Goal: Task Accomplishment & Management: Use online tool/utility

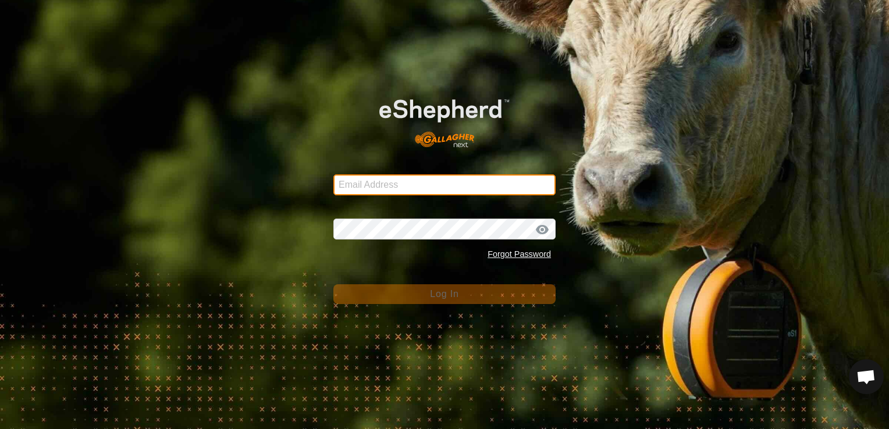
type input "[EMAIL_ADDRESS][DOMAIN_NAME]"
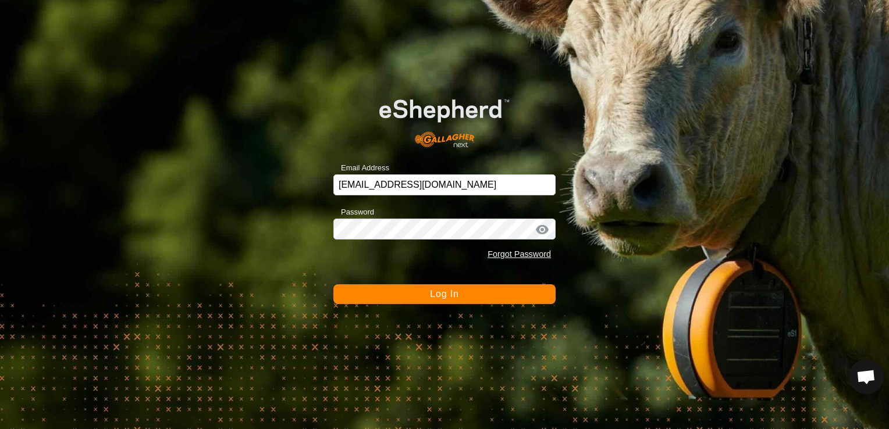
click at [437, 298] on span "Log In" at bounding box center [444, 294] width 29 height 10
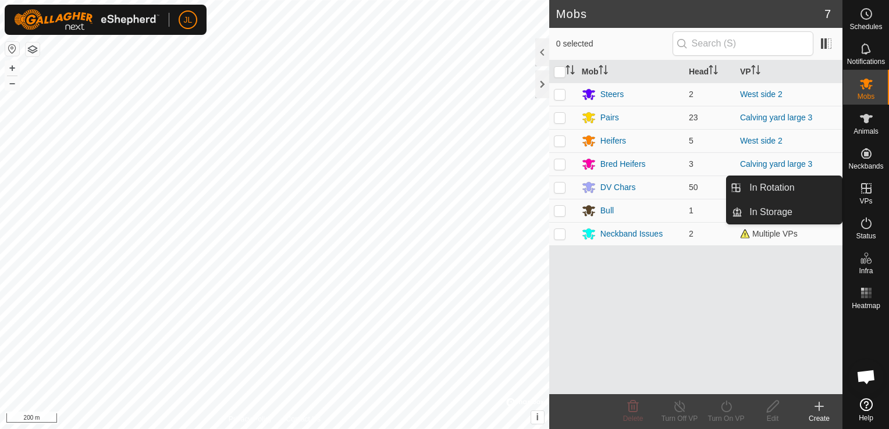
click at [864, 188] on icon at bounding box center [866, 188] width 10 height 10
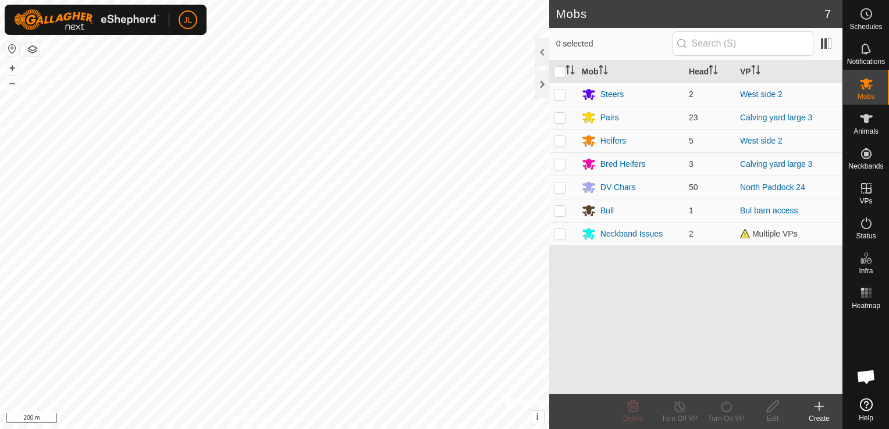
click at [815, 408] on icon at bounding box center [819, 407] width 14 height 14
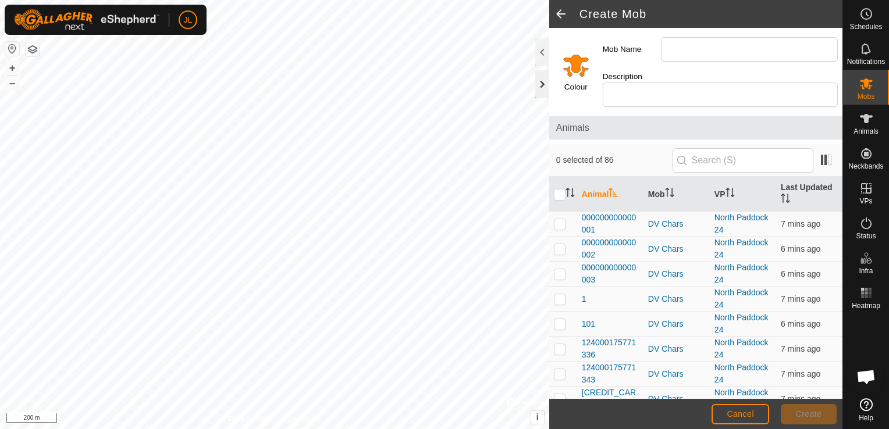
click at [537, 88] on div at bounding box center [542, 84] width 14 height 28
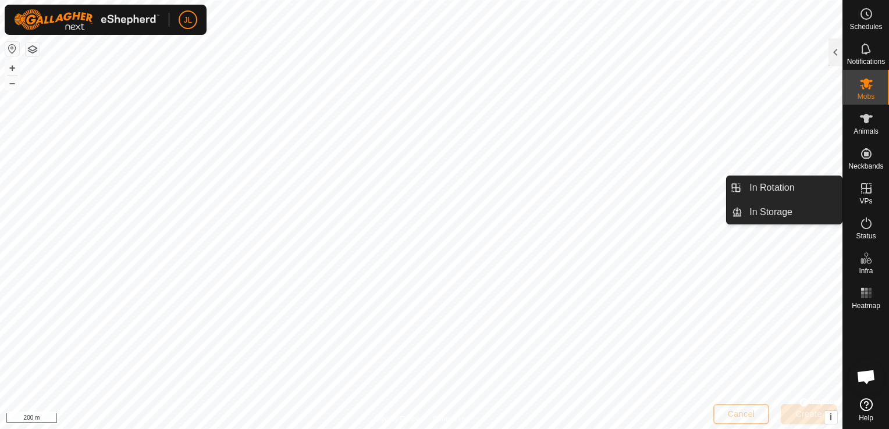
click at [868, 187] on icon at bounding box center [866, 189] width 14 height 14
click at [814, 190] on link "In Rotation" at bounding box center [791, 187] width 99 height 23
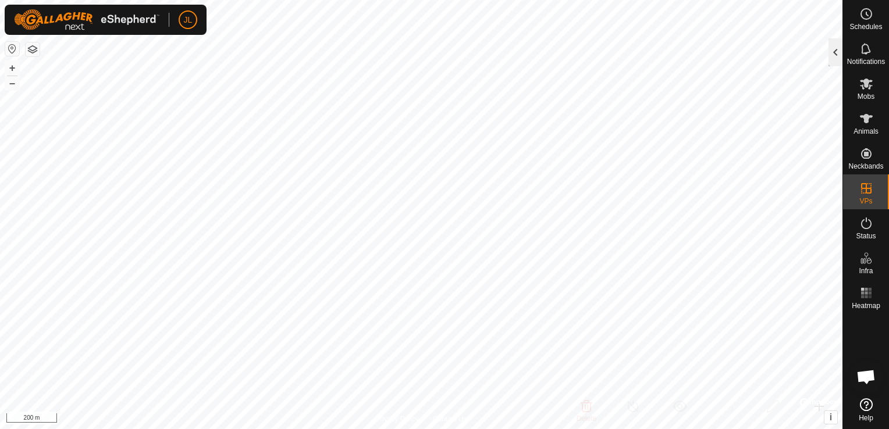
click at [833, 53] on div at bounding box center [836, 52] width 14 height 28
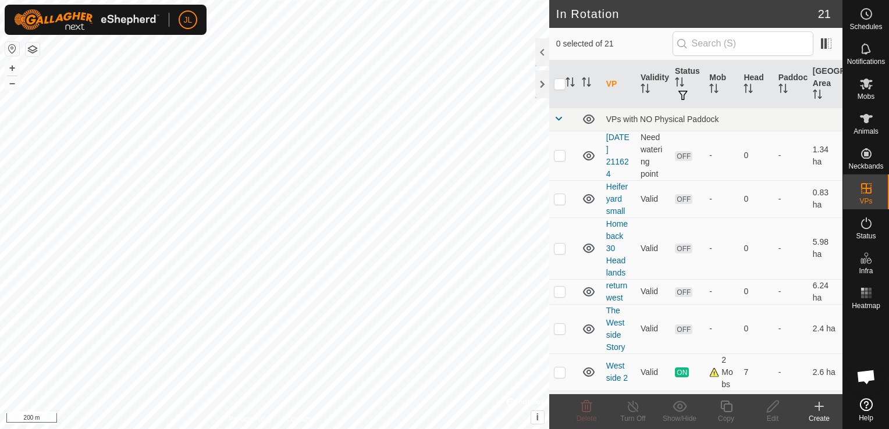
click at [818, 406] on icon at bounding box center [819, 407] width 14 height 14
